Goal: Check status: Check status

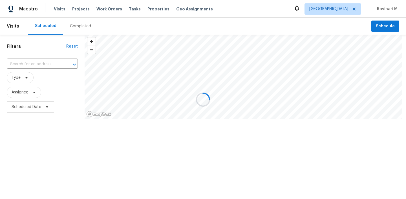
click at [341, 8] on div at bounding box center [203, 99] width 406 height 199
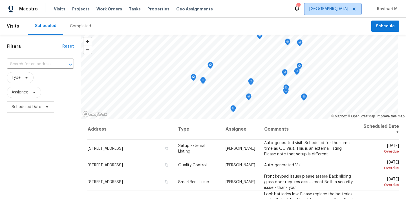
click at [341, 8] on span "[GEOGRAPHIC_DATA]" at bounding box center [328, 9] width 39 height 6
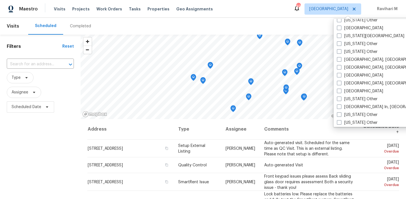
scroll to position [341, 0]
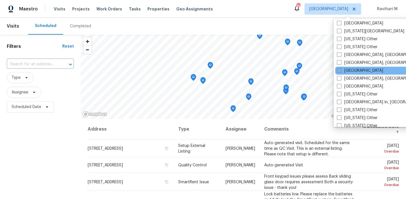
click at [338, 70] on span at bounding box center [339, 70] width 5 height 5
click at [338, 70] on input "[GEOGRAPHIC_DATA]" at bounding box center [339, 70] width 4 height 4
checkbox input "true"
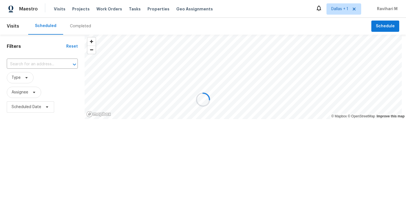
click at [70, 26] on div at bounding box center [203, 99] width 406 height 199
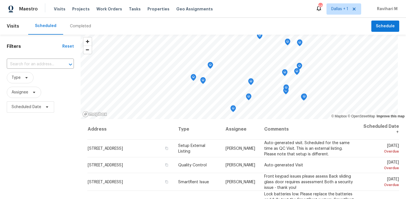
click at [80, 30] on div "Completed" at bounding box center [80, 26] width 35 height 17
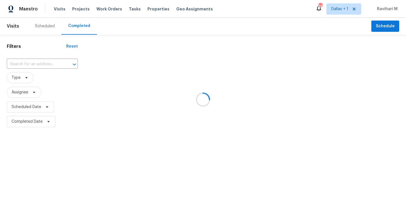
click at [34, 66] on div at bounding box center [203, 99] width 406 height 199
click at [23, 59] on div at bounding box center [203, 99] width 406 height 199
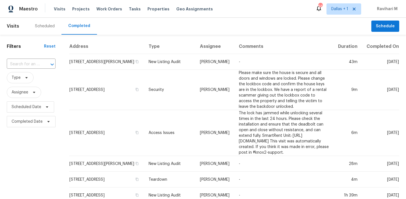
click at [23, 64] on input "text" at bounding box center [23, 64] width 33 height 9
paste input "[STREET_ADDRESS]"
type input "[STREET_ADDRESS]"
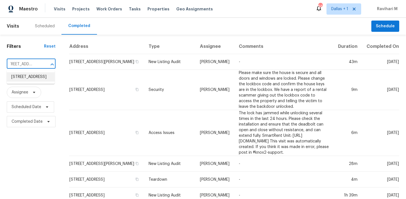
click at [25, 74] on li "[STREET_ADDRESS]" at bounding box center [31, 76] width 48 height 9
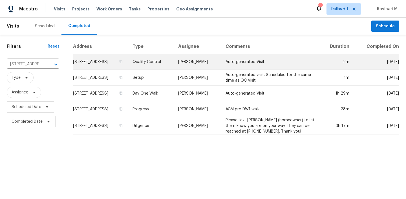
click at [205, 70] on td "[PERSON_NAME]" at bounding box center [197, 62] width 47 height 16
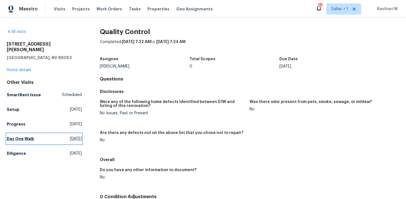
click at [63, 136] on link "Day One Walk [DATE]" at bounding box center [44, 139] width 75 height 10
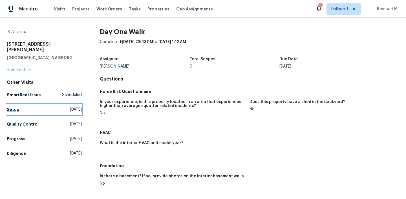
click at [70, 107] on span "[DATE]" at bounding box center [76, 110] width 12 height 6
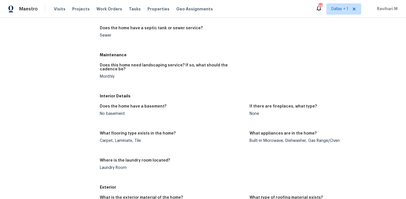
scroll to position [477, 0]
